Goal: Task Accomplishment & Management: Manage account settings

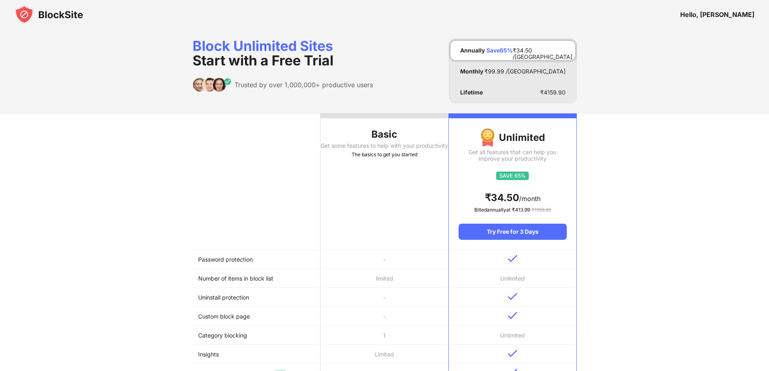
click at [729, 17] on div "Hello, [PERSON_NAME]" at bounding box center [717, 14] width 74 height 8
click at [56, 16] on img at bounding box center [49, 14] width 69 height 19
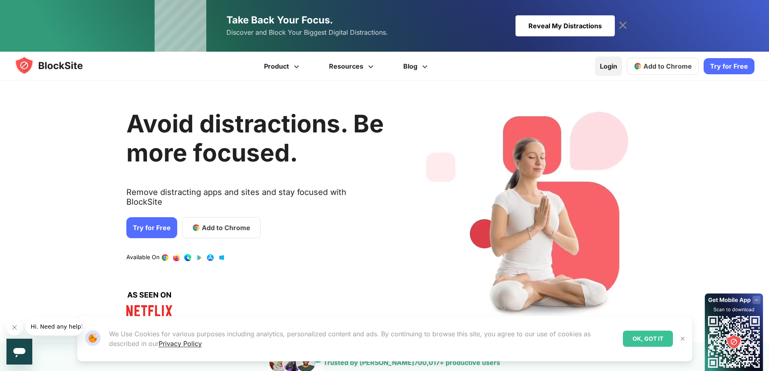
click at [616, 63] on link "Login" at bounding box center [608, 65] width 27 height 19
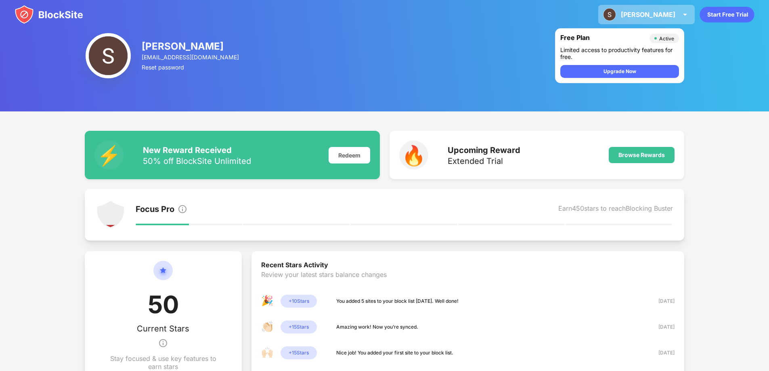
click at [685, 12] on img at bounding box center [685, 15] width 10 height 10
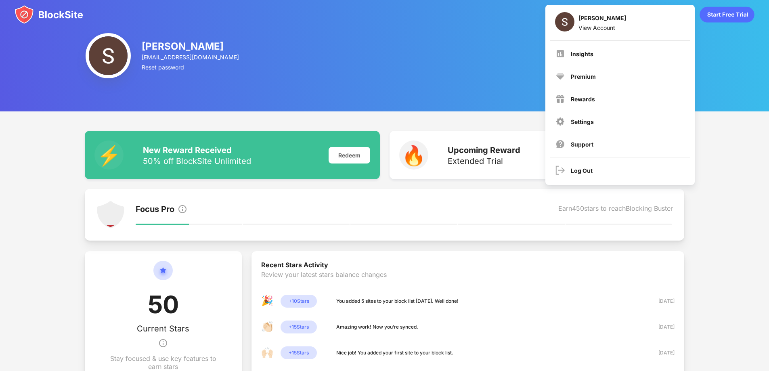
click at [103, 46] on img at bounding box center [108, 55] width 45 height 45
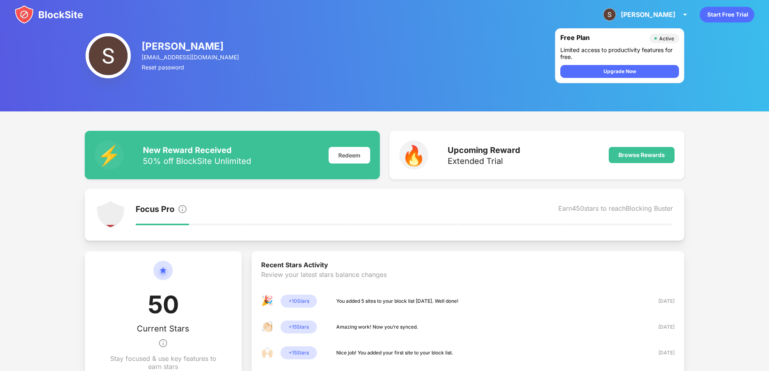
click at [169, 48] on div "Steve Gracious" at bounding box center [191, 46] width 98 height 12
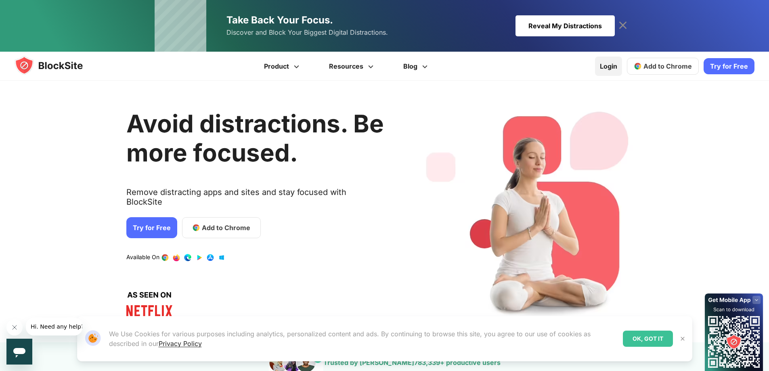
click at [600, 66] on link "Login" at bounding box center [608, 65] width 27 height 19
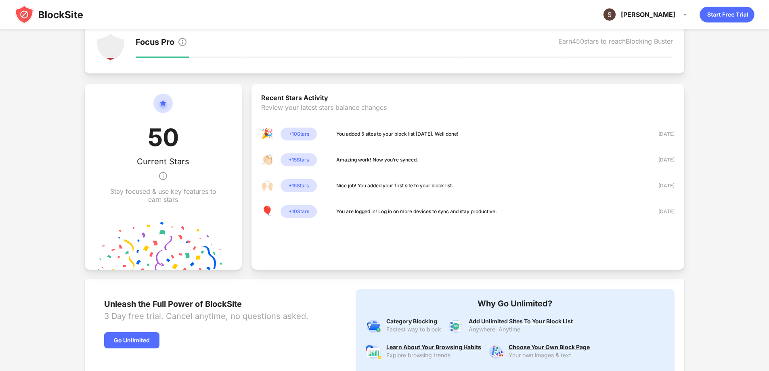
scroll to position [234, 0]
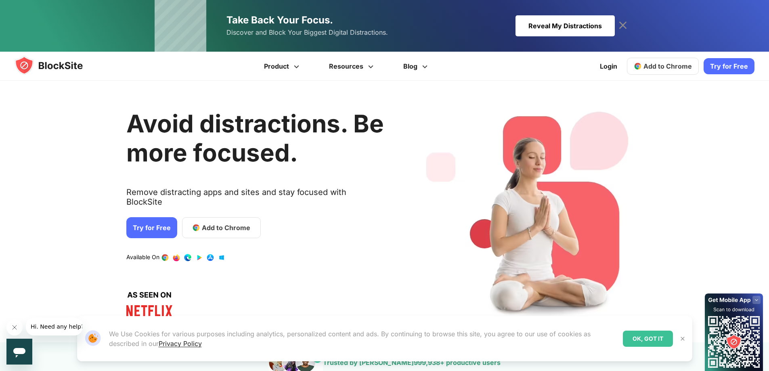
click at [148, 217] on link "Try for Free" at bounding box center [151, 227] width 51 height 21
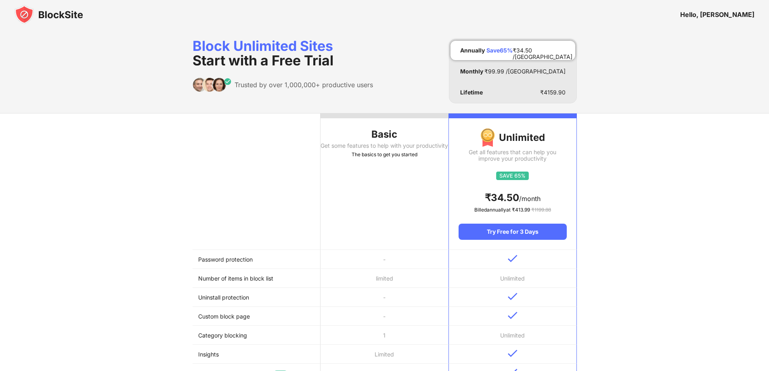
click at [425, 140] on div "Basic" at bounding box center [384, 134] width 128 height 13
click at [392, 115] on div at bounding box center [384, 115] width 128 height 5
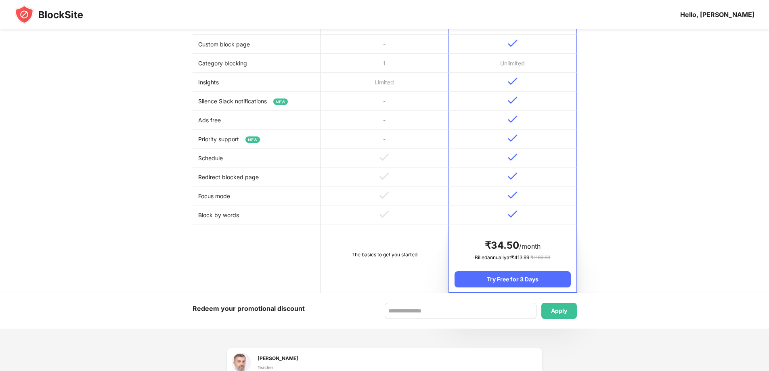
scroll to position [323, 0]
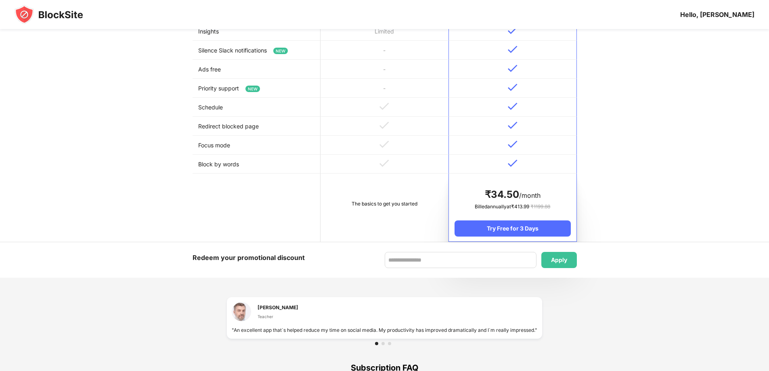
click at [724, 15] on div "Hello, Steve" at bounding box center [717, 14] width 74 height 8
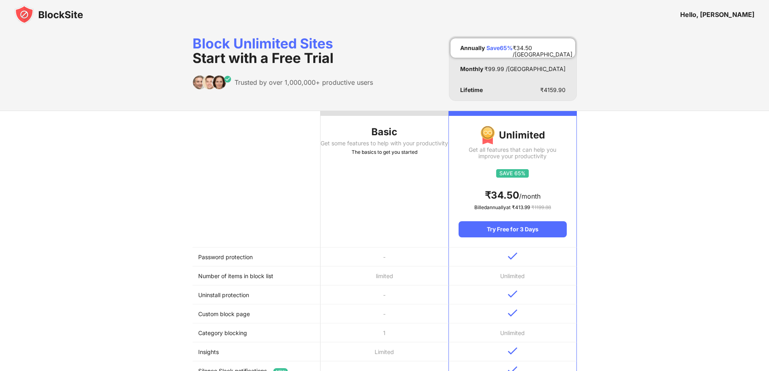
scroll to position [0, 0]
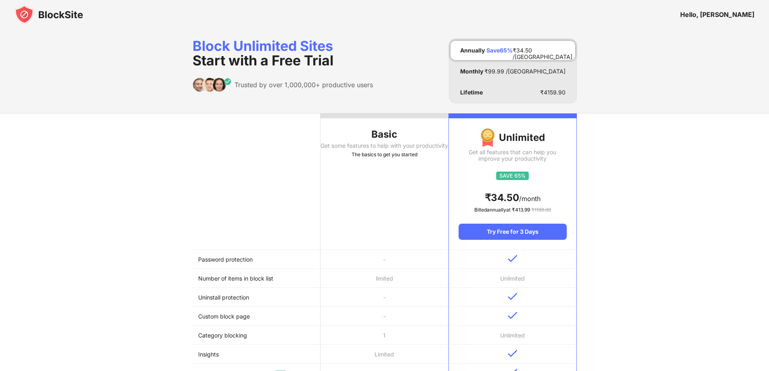
click at [375, 159] on div "The basics to get you started" at bounding box center [384, 154] width 128 height 8
click at [36, 19] on img at bounding box center [49, 14] width 69 height 19
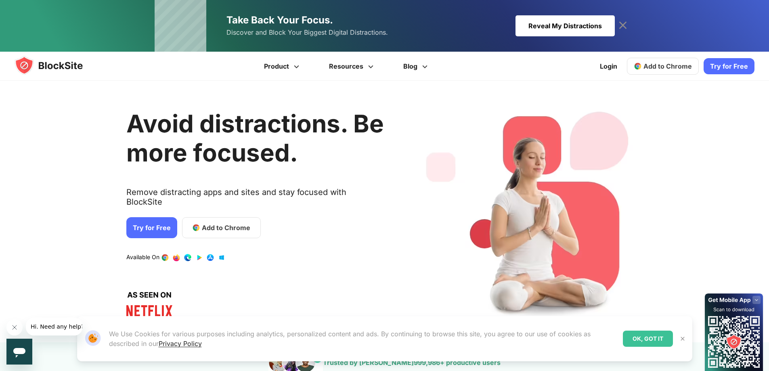
click at [671, 70] on span "Add to Chrome" at bounding box center [667, 66] width 48 height 8
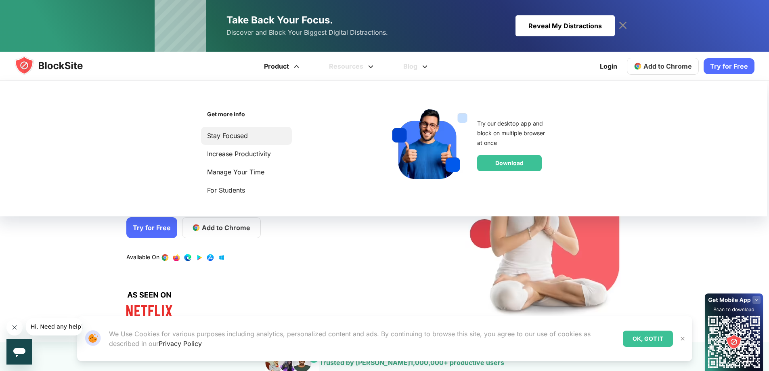
click at [232, 134] on link "Stay Focused" at bounding box center [246, 135] width 79 height 11
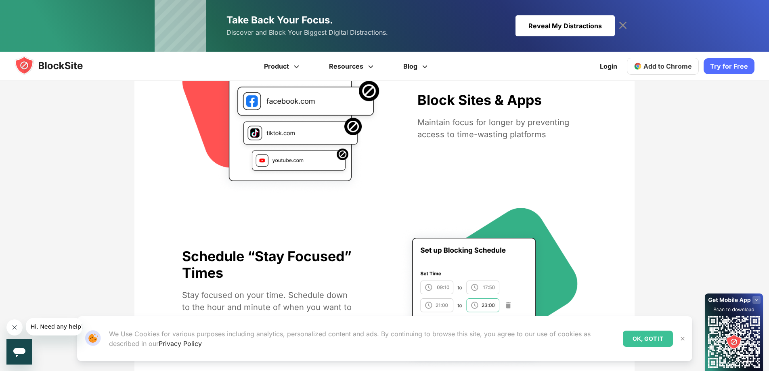
scroll to position [525, 0]
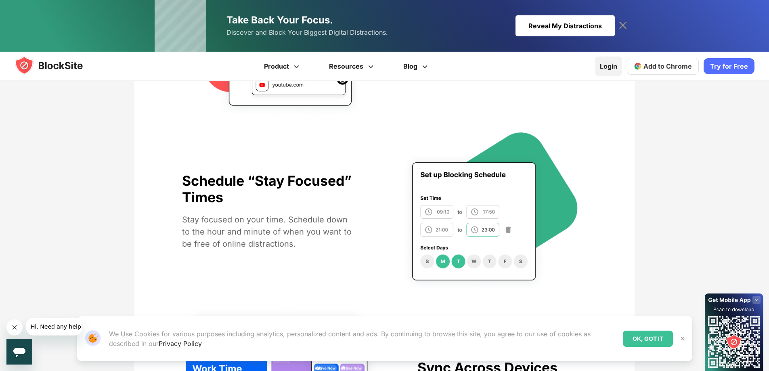
click at [612, 69] on link "Login" at bounding box center [608, 65] width 27 height 19
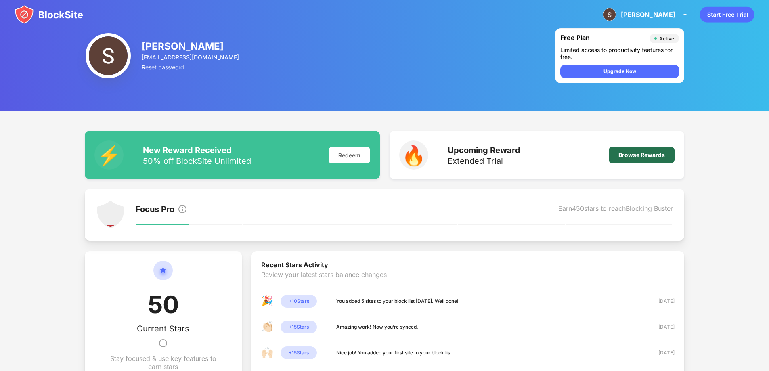
click at [637, 153] on div "Browse Rewards" at bounding box center [641, 155] width 46 height 6
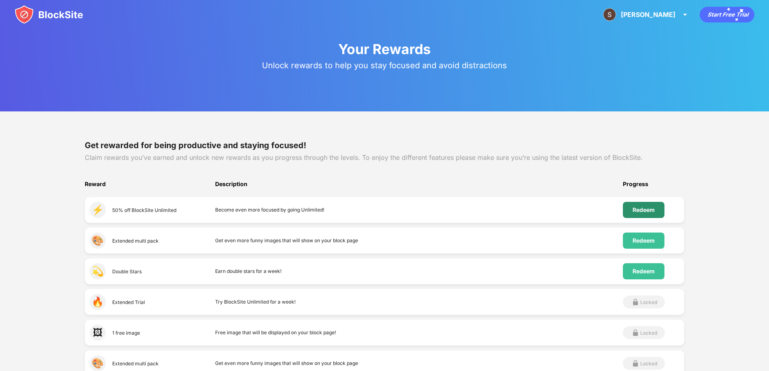
click at [646, 204] on div "Redeem" at bounding box center [644, 210] width 42 height 16
click at [712, 13] on icon "animation" at bounding box center [726, 15] width 54 height 16
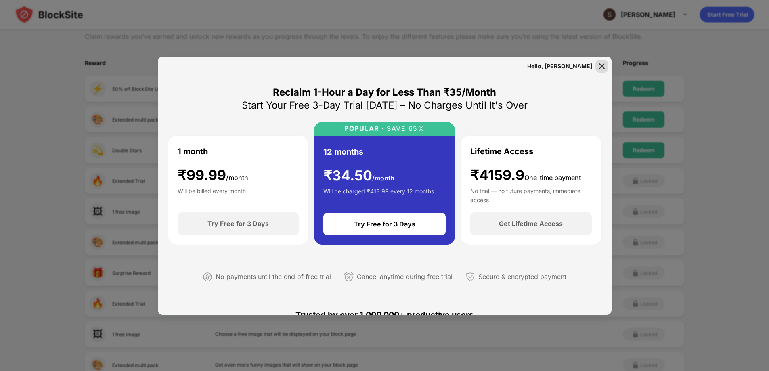
click at [595, 68] on div at bounding box center [601, 66] width 13 height 13
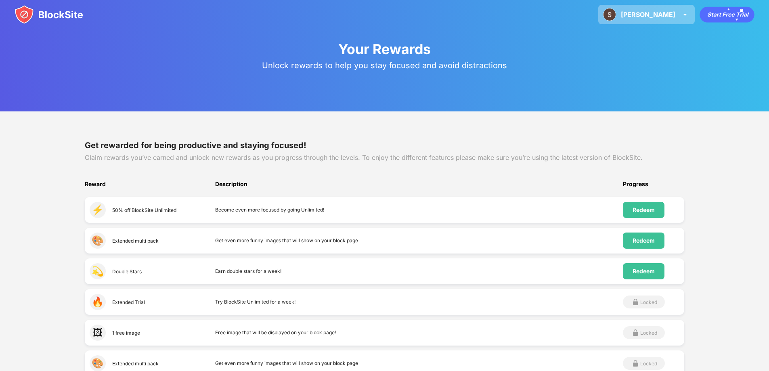
click at [662, 13] on div "Steve" at bounding box center [648, 14] width 54 height 8
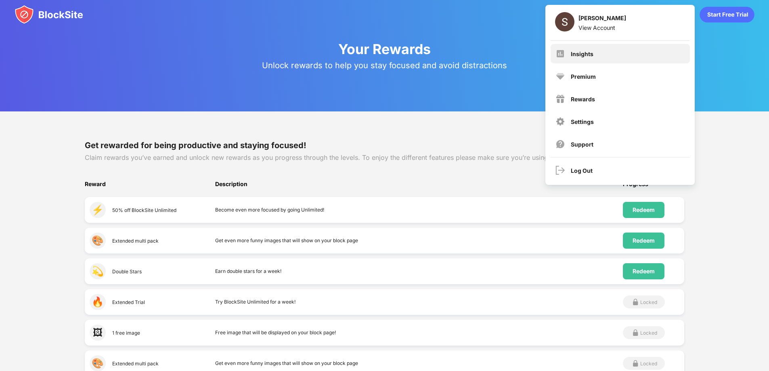
click at [587, 54] on div "Insights" at bounding box center [582, 53] width 23 height 7
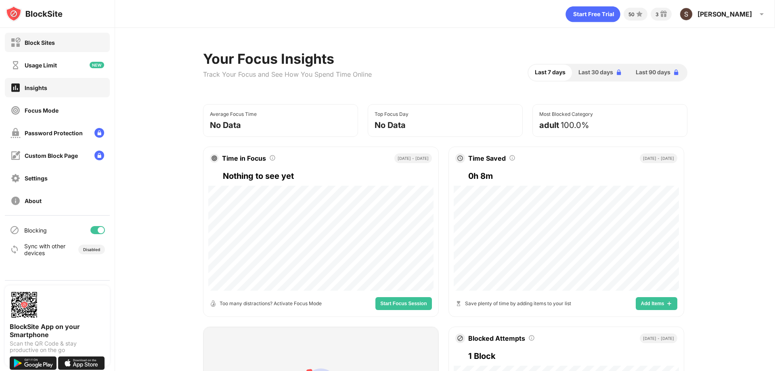
click at [74, 48] on div "Block Sites" at bounding box center [57, 42] width 105 height 19
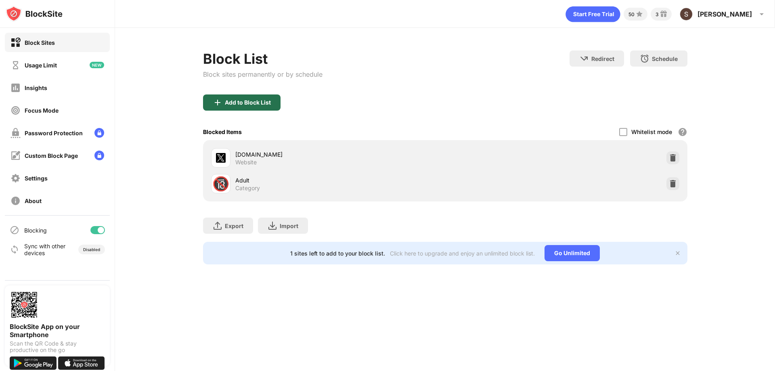
click at [248, 98] on div "Add to Block List" at bounding box center [241, 102] width 77 height 16
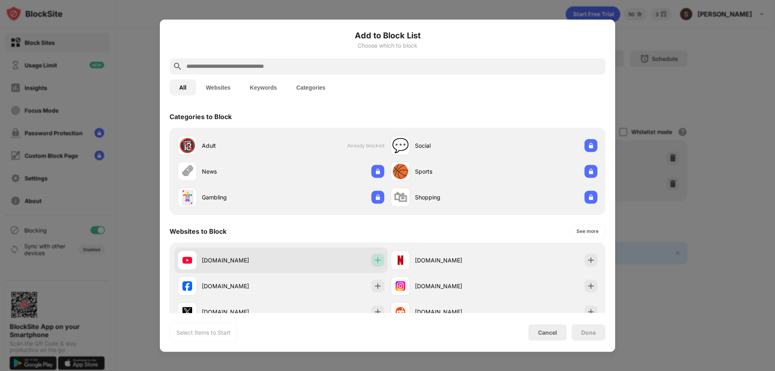
click at [375, 262] on img at bounding box center [378, 260] width 8 height 8
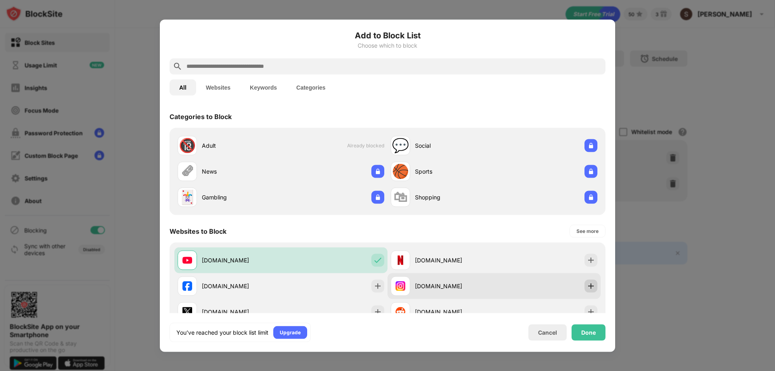
click at [587, 286] on img at bounding box center [591, 286] width 8 height 8
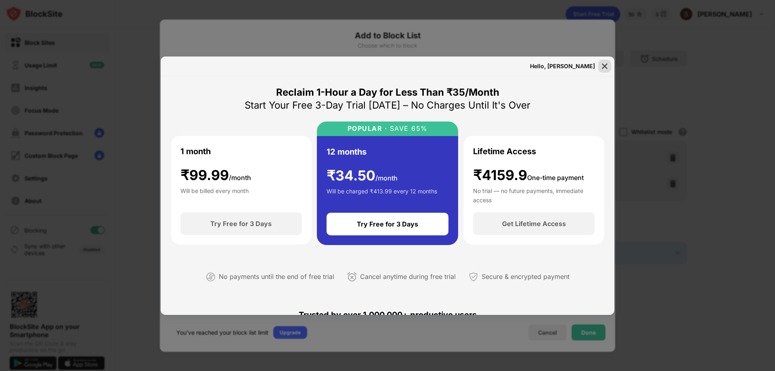
click at [607, 67] on img at bounding box center [604, 66] width 8 height 8
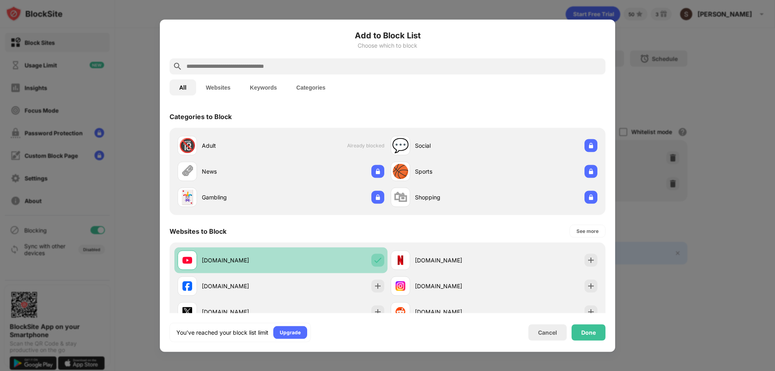
click at [377, 265] on div at bounding box center [377, 259] width 13 height 13
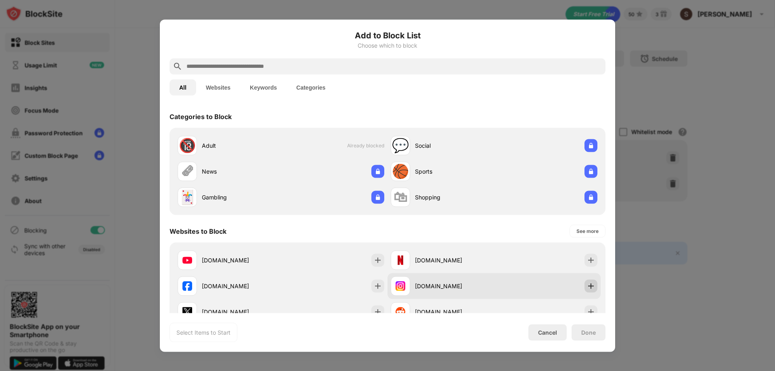
click at [584, 290] on div at bounding box center [590, 285] width 13 height 13
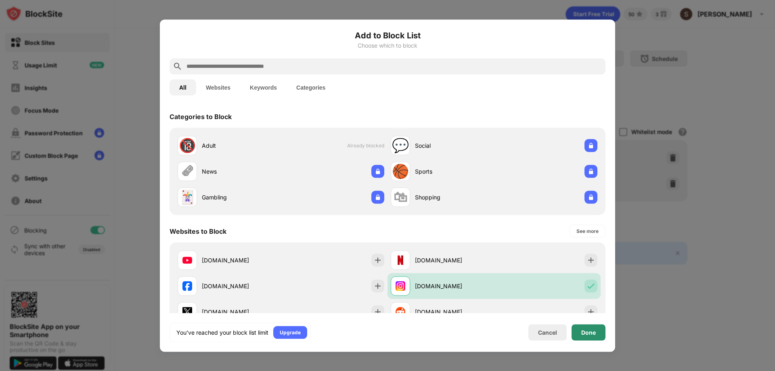
click at [578, 326] on div "Done" at bounding box center [588, 332] width 34 height 16
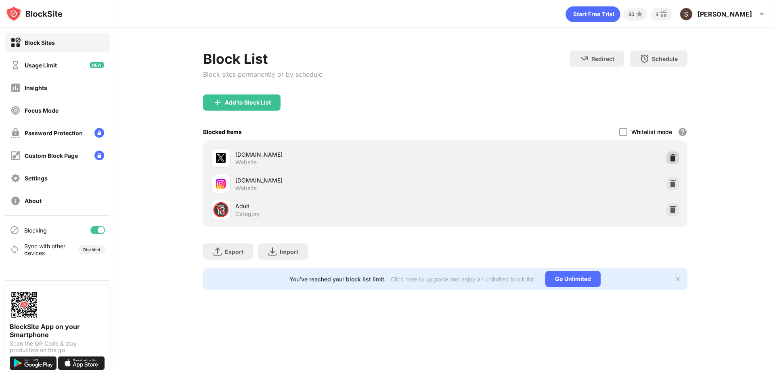
click at [672, 160] on img at bounding box center [673, 158] width 8 height 8
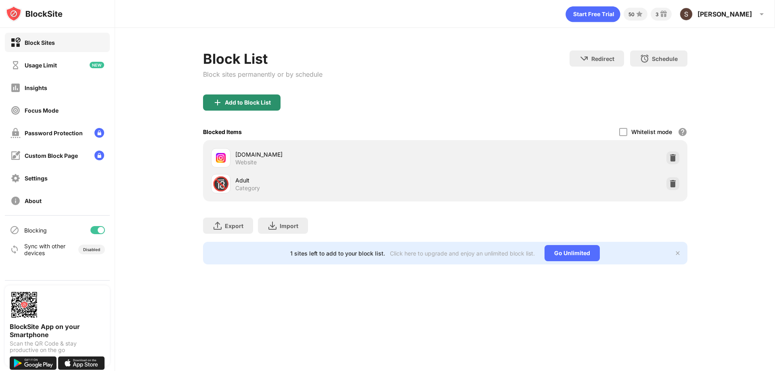
click at [252, 104] on div "Add to Block List" at bounding box center [248, 102] width 46 height 6
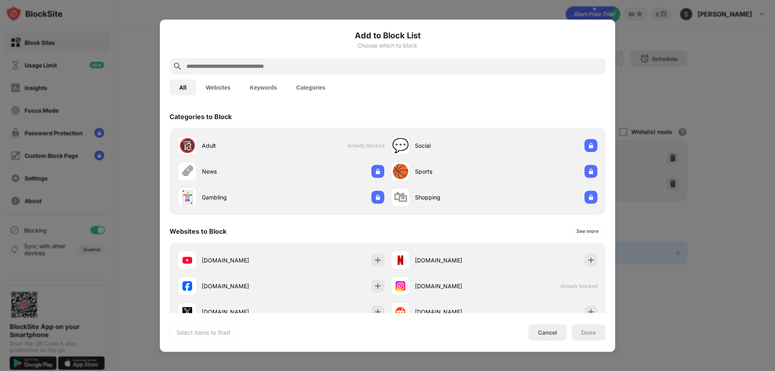
click at [245, 68] on input "text" at bounding box center [394, 66] width 416 height 10
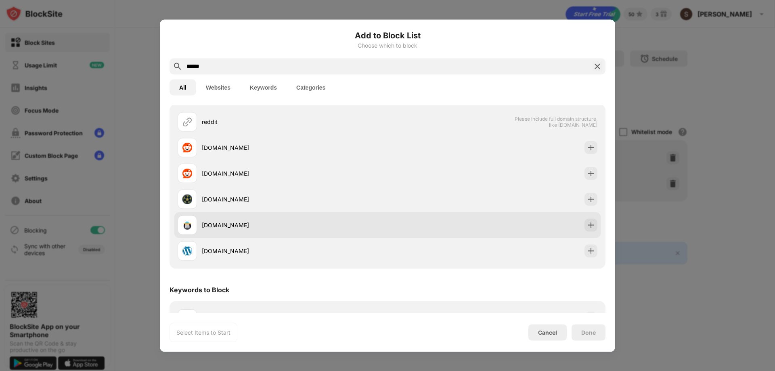
scroll to position [47, 0]
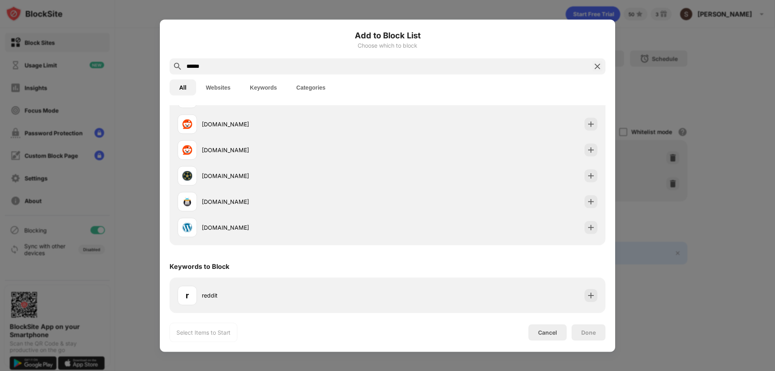
drag, startPoint x: 224, startPoint y: 68, endPoint x: 127, endPoint y: 92, distance: 100.0
click at [127, 370] on div "Add to Block List Choose which to block ****** All Websites Keywords Categories…" at bounding box center [387, 371] width 775 height 0
type input "******"
click at [215, 91] on button "Websites" at bounding box center [218, 87] width 44 height 16
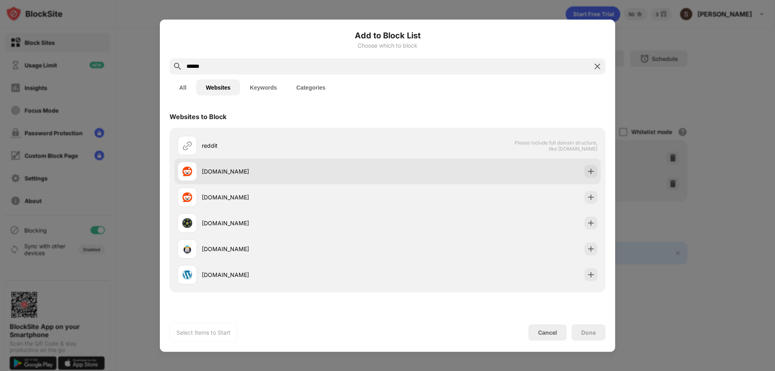
click at [245, 173] on div "reddit.com" at bounding box center [295, 171] width 186 height 8
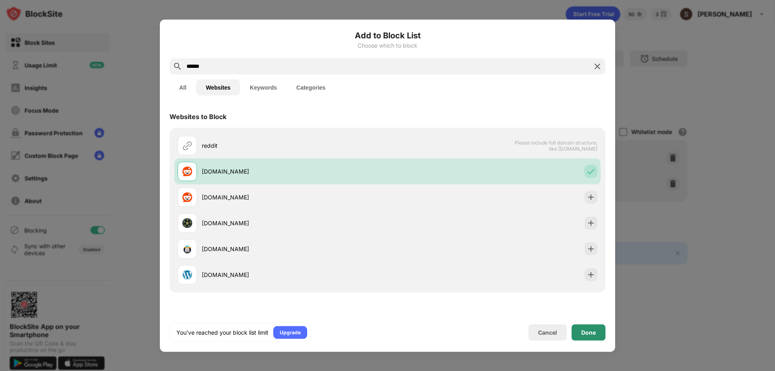
click at [578, 339] on div "Done" at bounding box center [588, 332] width 34 height 16
